Goal: Use online tool/utility: Use online tool/utility

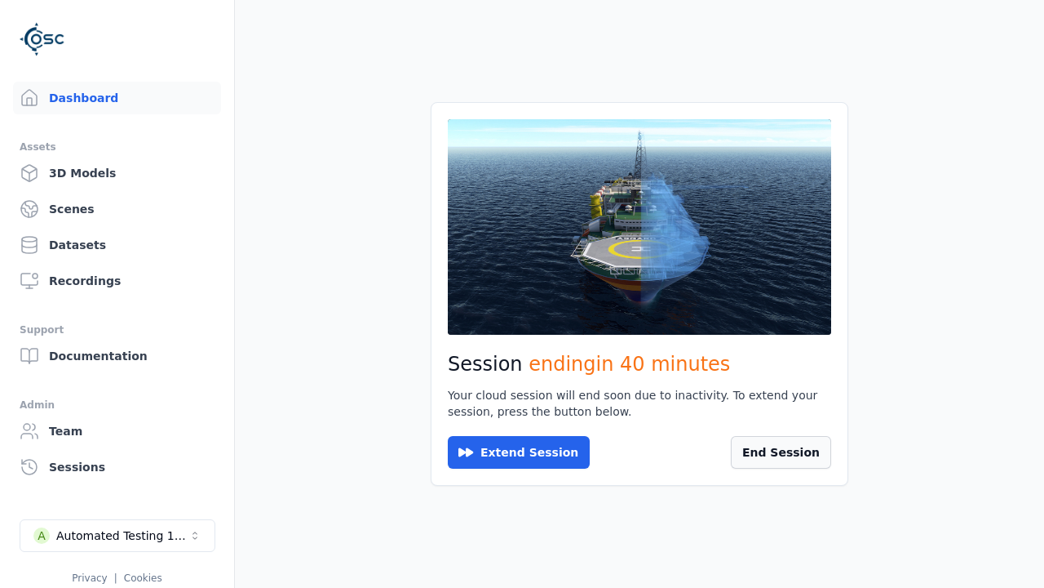
click at [767, 460] on button "End Session" at bounding box center [781, 452] width 100 height 33
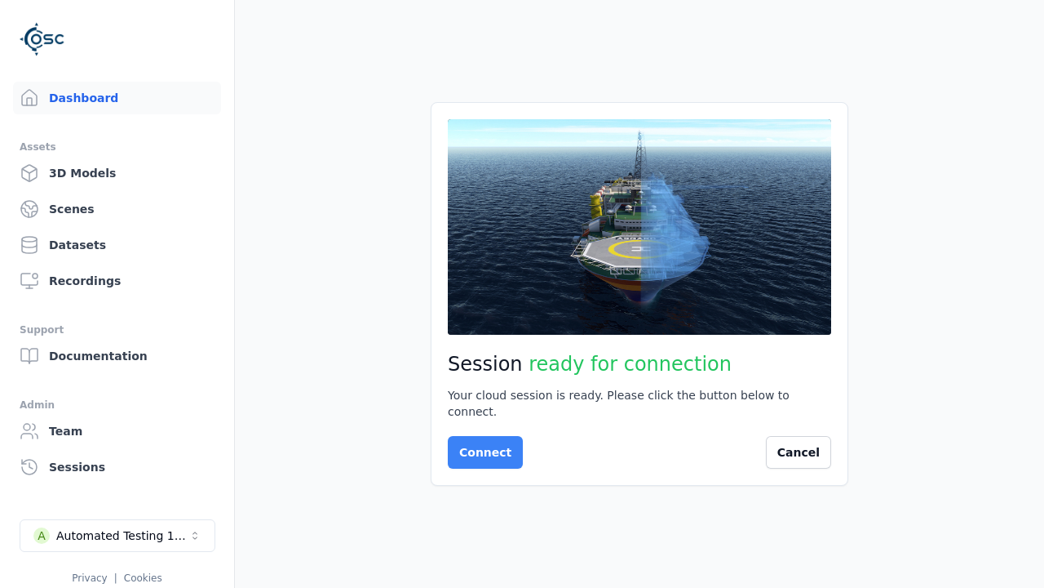
click at [481, 444] on button "Connect" at bounding box center [485, 452] width 75 height 33
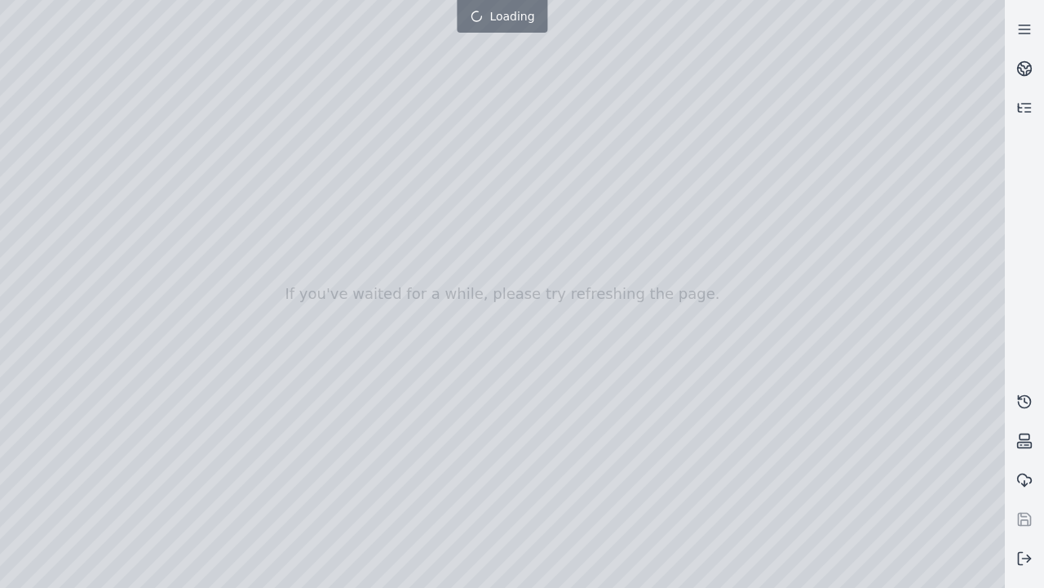
click at [4, 4] on div at bounding box center [502, 294] width 1005 height 588
click at [5, 104] on div at bounding box center [502, 294] width 1005 height 588
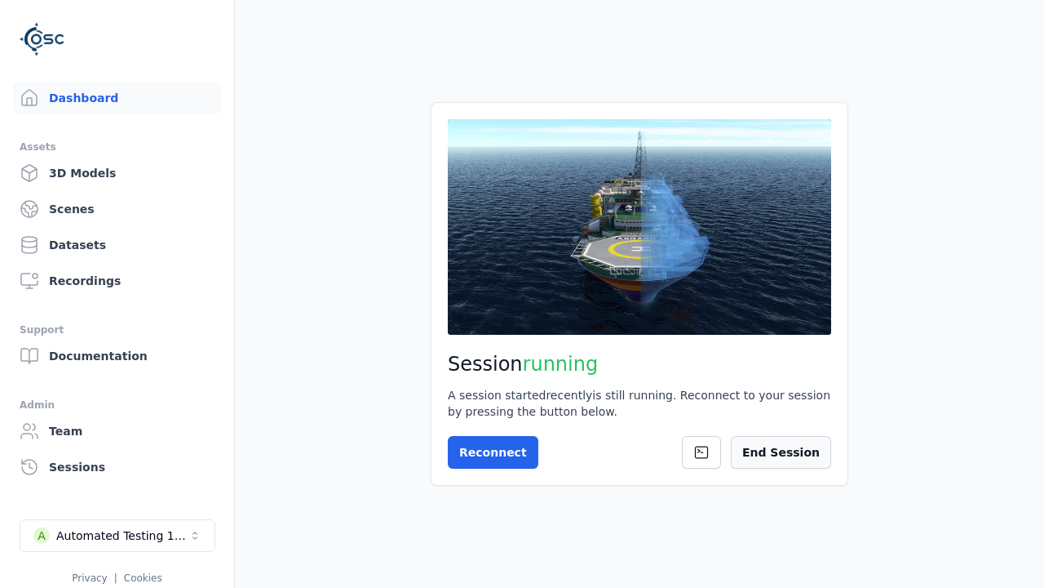
click at [789, 452] on button "End Session" at bounding box center [781, 452] width 100 height 33
